Goal: Navigation & Orientation: Find specific page/section

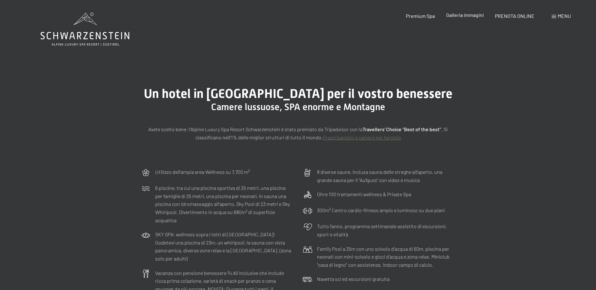
click at [462, 15] on span "Galleria immagini" at bounding box center [465, 15] width 38 height 6
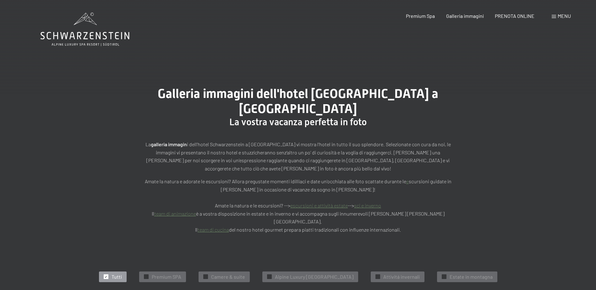
click at [219, 227] on link "team di cucina" at bounding box center [212, 230] width 31 height 6
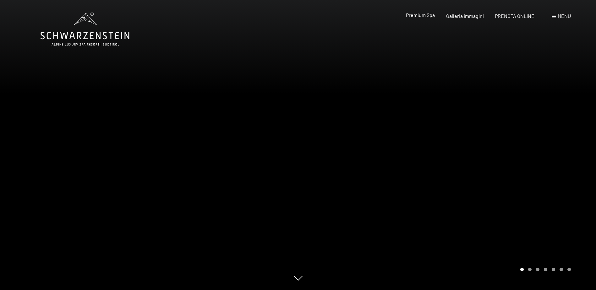
click at [426, 15] on span "Premium Spa" at bounding box center [420, 15] width 29 height 6
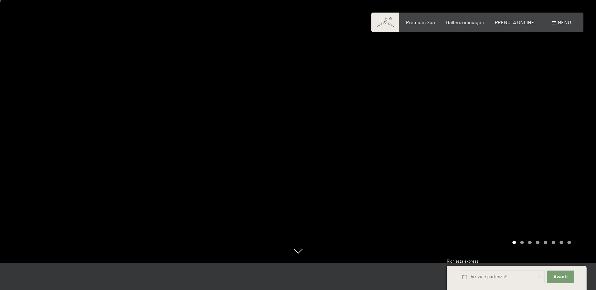
scroll to position [63, 0]
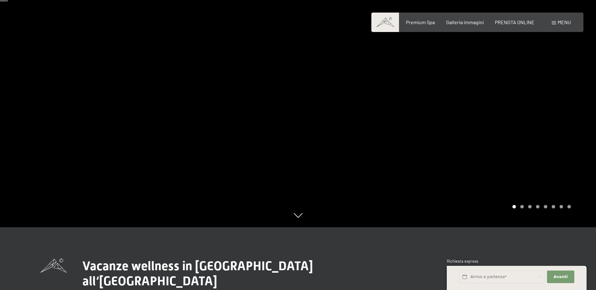
click at [521, 207] on div "Carousel Page 2" at bounding box center [521, 206] width 3 height 3
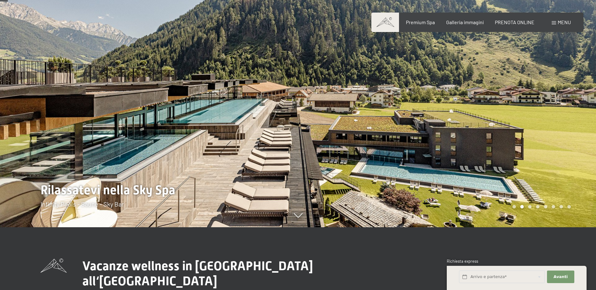
click at [530, 207] on div "Carousel Page 3" at bounding box center [529, 206] width 3 height 3
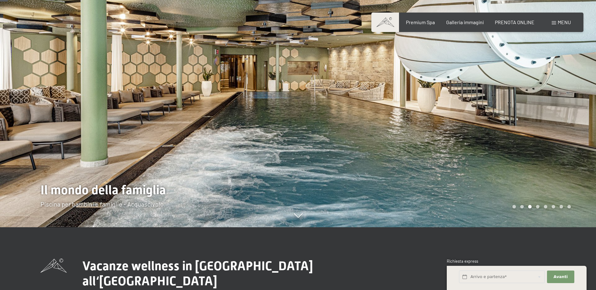
click at [545, 207] on div "Carousel Page 5" at bounding box center [544, 206] width 3 height 3
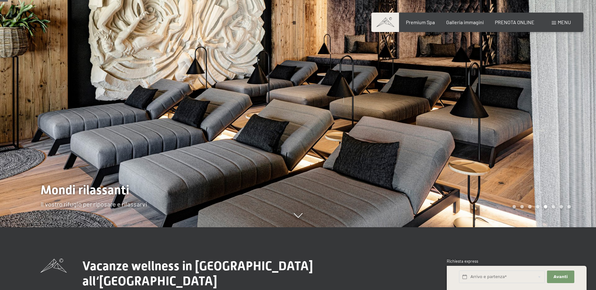
click at [553, 207] on div "Carousel Page 6" at bounding box center [552, 206] width 3 height 3
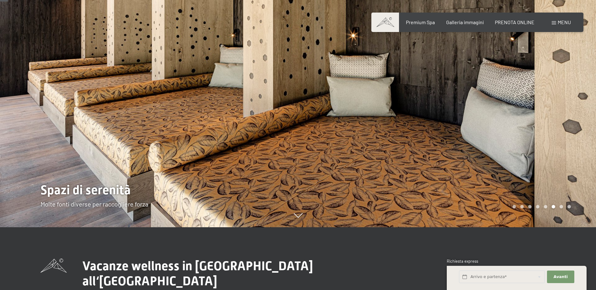
click at [560, 207] on div "Carousel Page 7" at bounding box center [560, 206] width 3 height 3
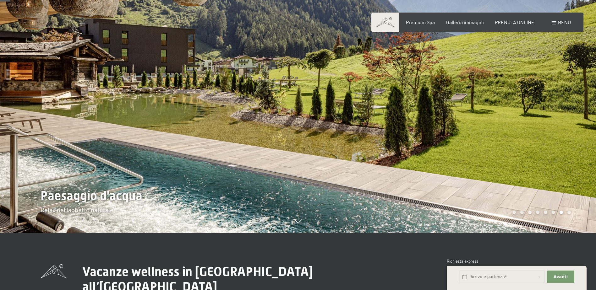
scroll to position [31, 0]
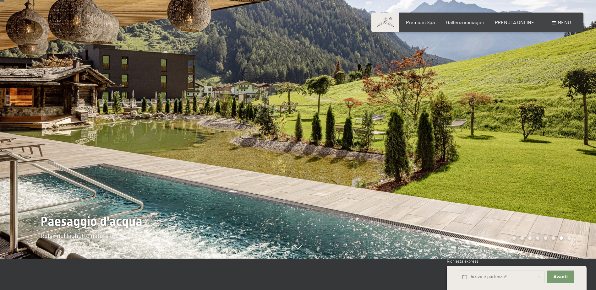
click at [572, 237] on div at bounding box center [447, 114] width 298 height 290
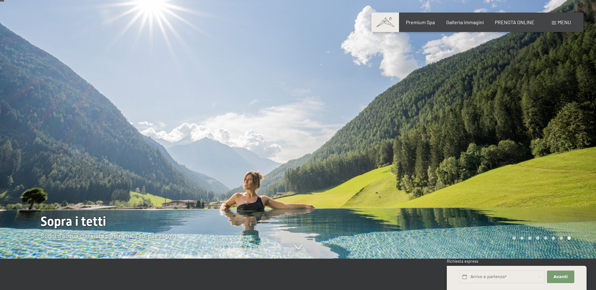
click at [570, 237] on div at bounding box center [447, 114] width 298 height 290
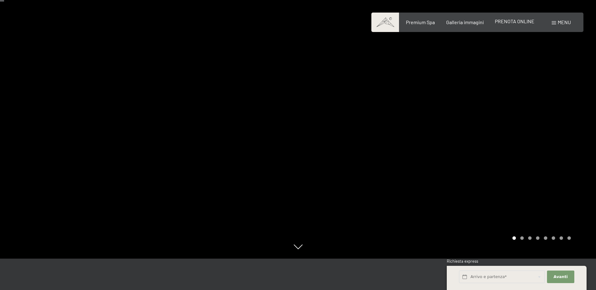
click at [516, 21] on span "PRENOTA ONLINE" at bounding box center [515, 21] width 40 height 6
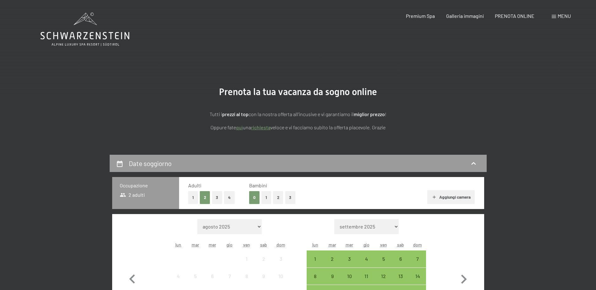
click at [470, 19] on div "Prenotazione Richiesta Premium Spa Galleria immagini PRENOTA ONLINE Menu DE IT …" at bounding box center [477, 16] width 187 height 7
click at [470, 13] on span "Galleria immagini" at bounding box center [465, 15] width 38 height 6
click at [468, 17] on span "Galleria immagini" at bounding box center [465, 15] width 38 height 6
click at [558, 16] on span "Menu" at bounding box center [563, 16] width 13 height 6
